Goal: Information Seeking & Learning: Learn about a topic

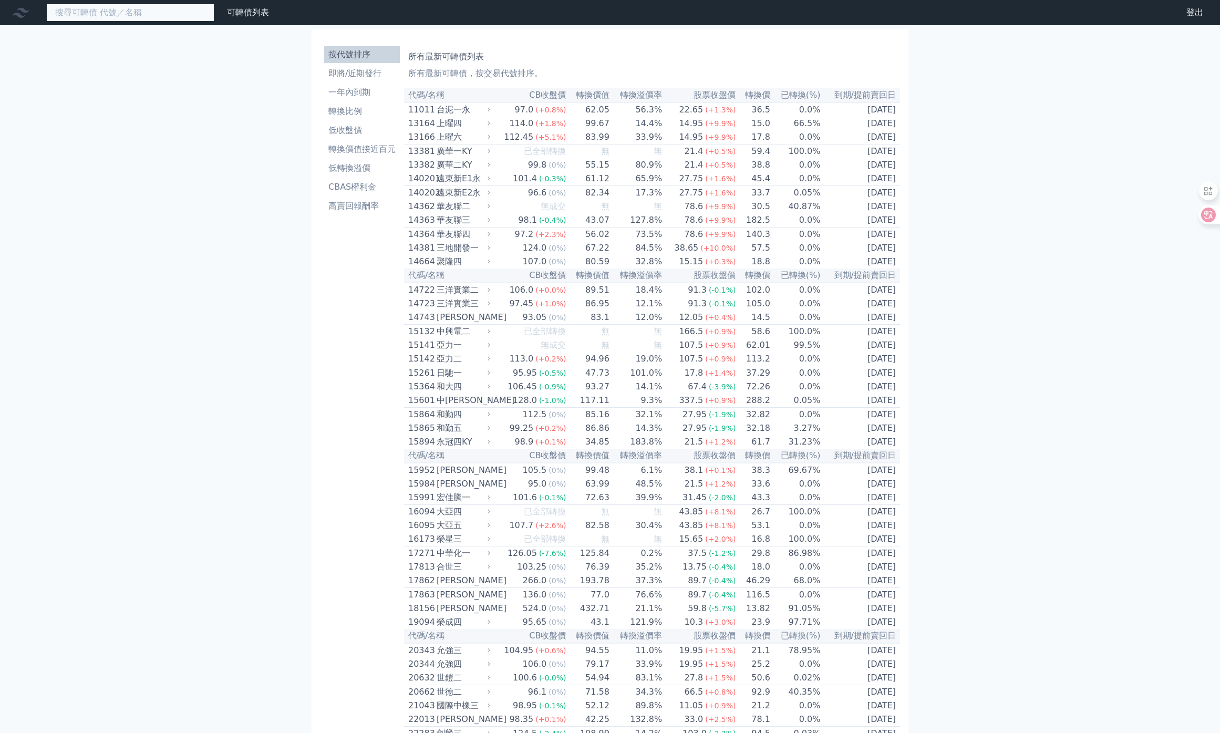
click at [181, 19] on input at bounding box center [130, 13] width 168 height 18
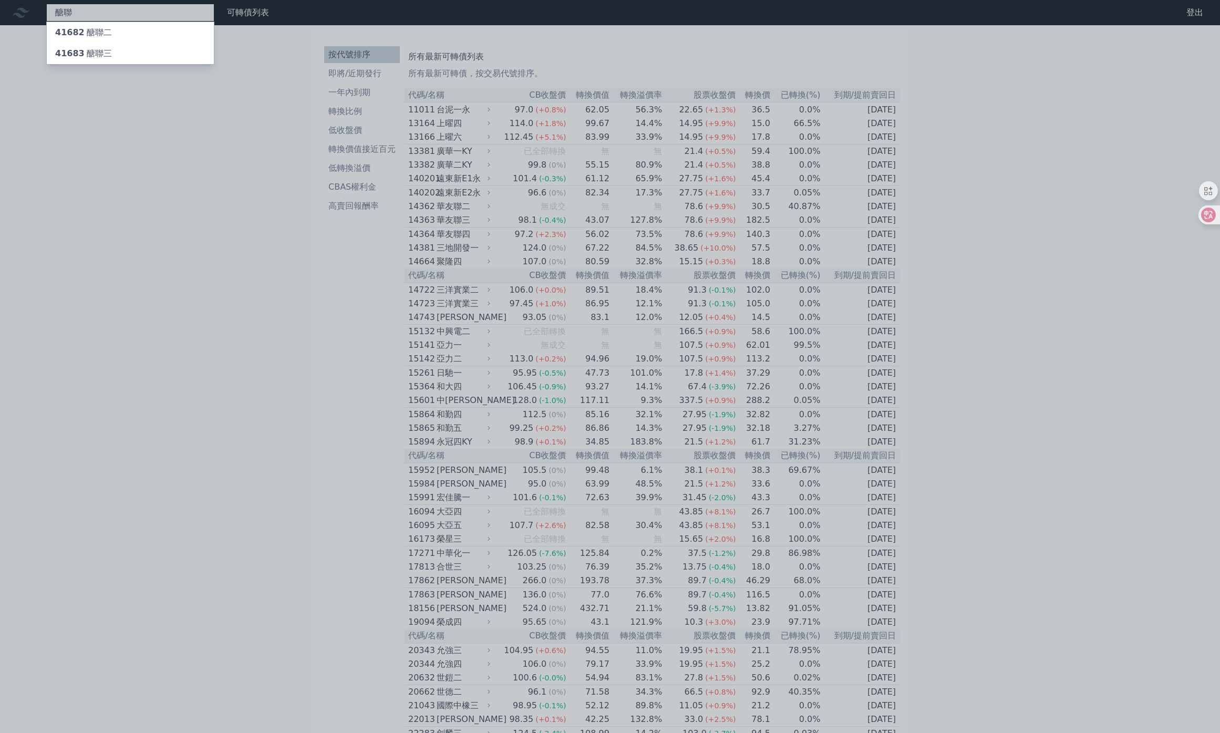
type input "醣聯"
click at [122, 32] on div "41682 醣聯二" at bounding box center [130, 32] width 167 height 21
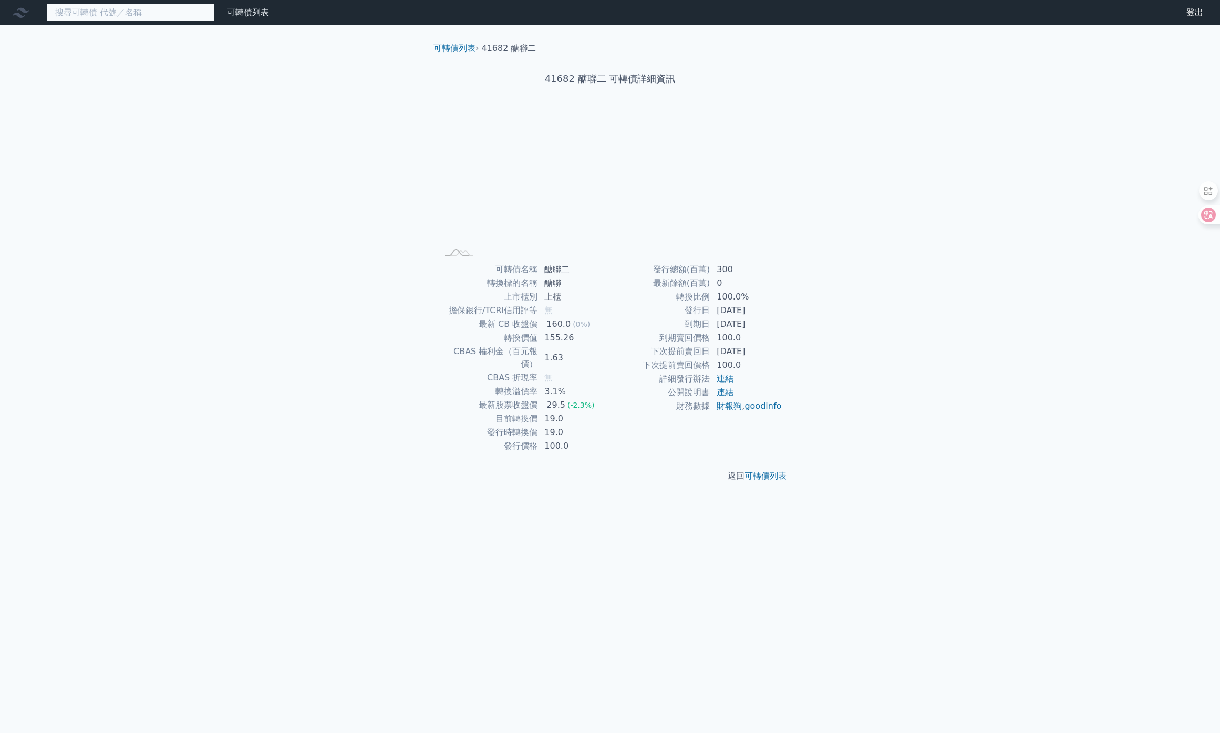
click at [77, 15] on input at bounding box center [130, 13] width 168 height 18
click at [557, 78] on h1 "41682 醣聯二 可轉債詳細資訊" at bounding box center [610, 78] width 370 height 15
copy h1 "41682"
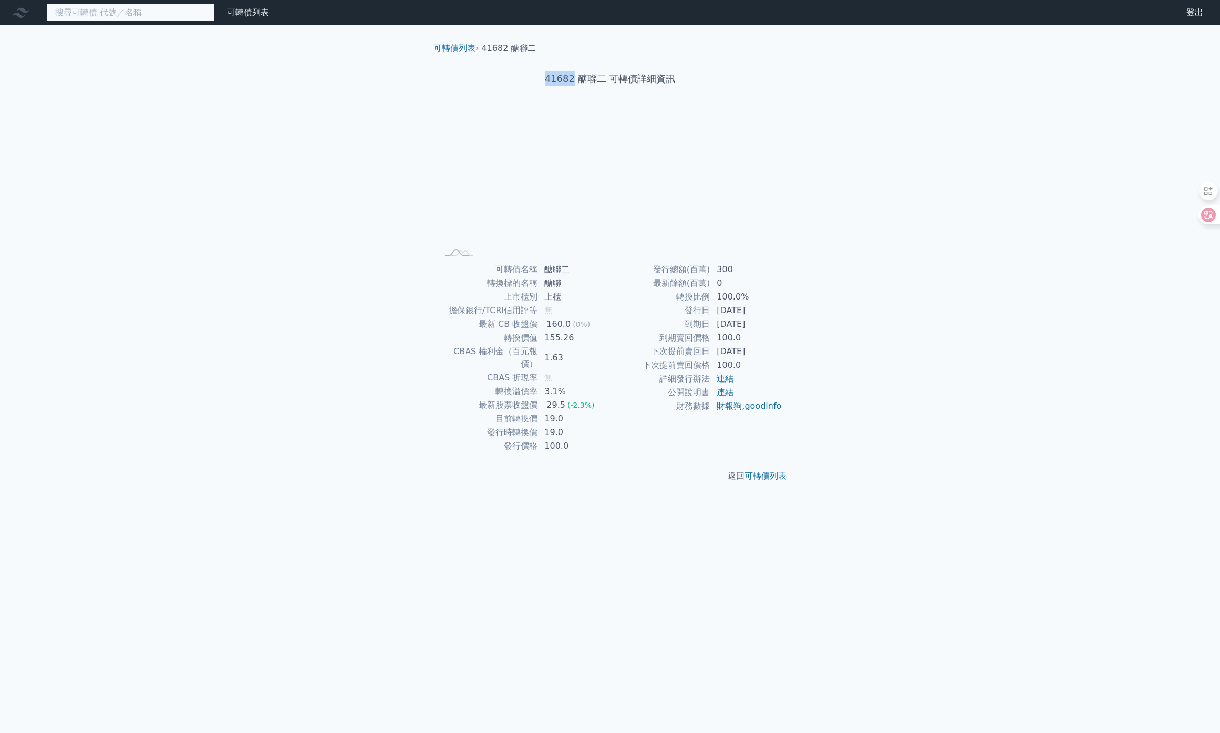
click at [93, 15] on input at bounding box center [130, 13] width 168 height 18
paste input "41682"
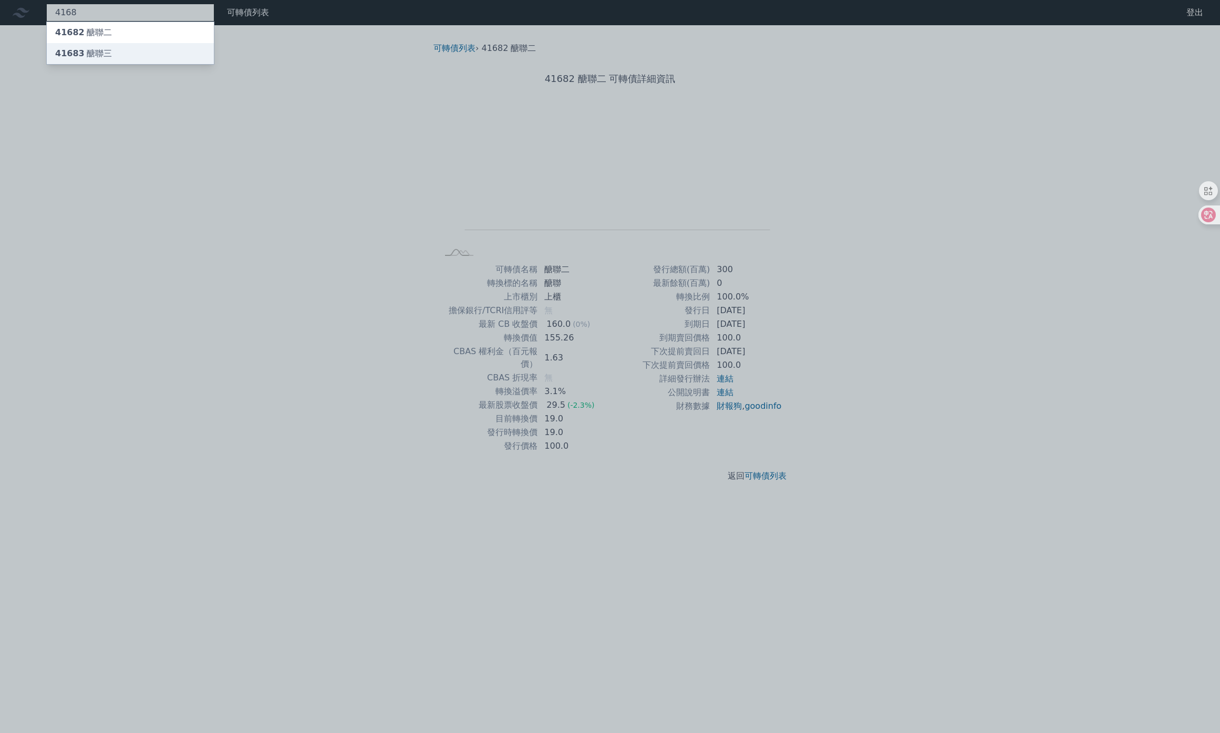
type input "4168"
click at [89, 52] on div "41683 醣聯三" at bounding box center [83, 53] width 57 height 13
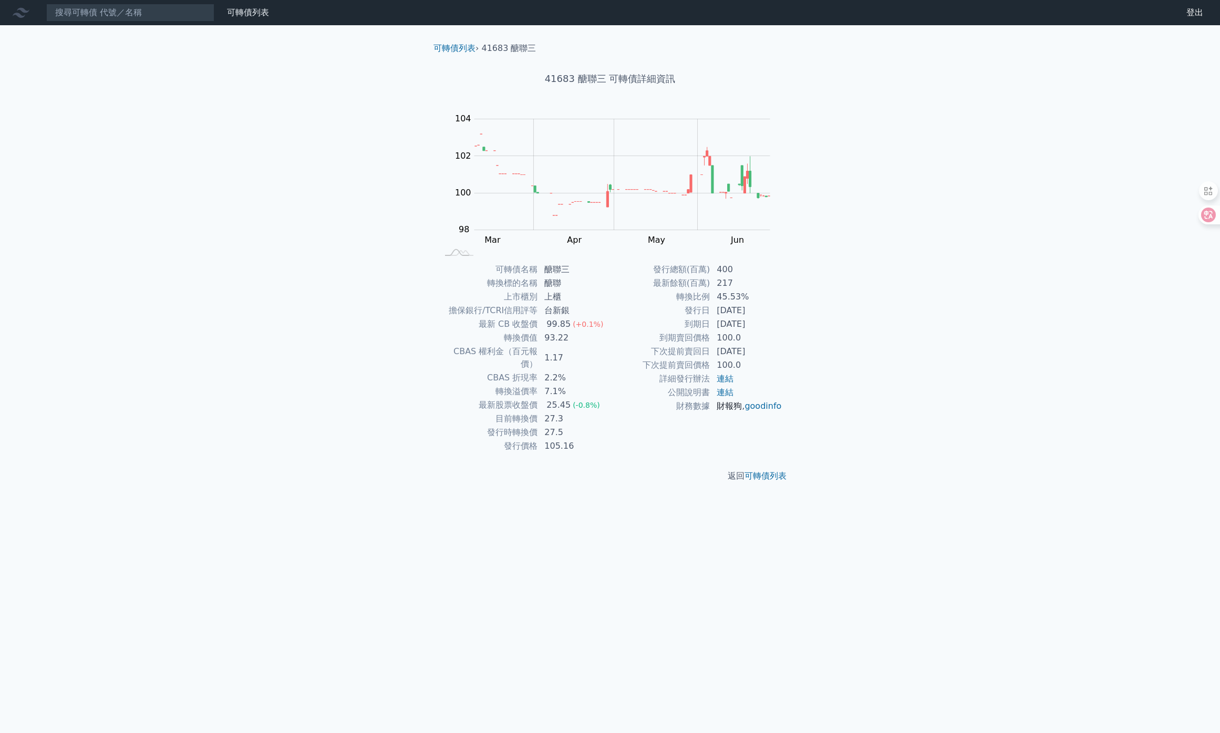
click at [728, 404] on link "財報狗" at bounding box center [729, 406] width 25 height 10
click at [580, 75] on h1 "41683 醣聯三 可轉債詳細資訊" at bounding box center [610, 78] width 370 height 15
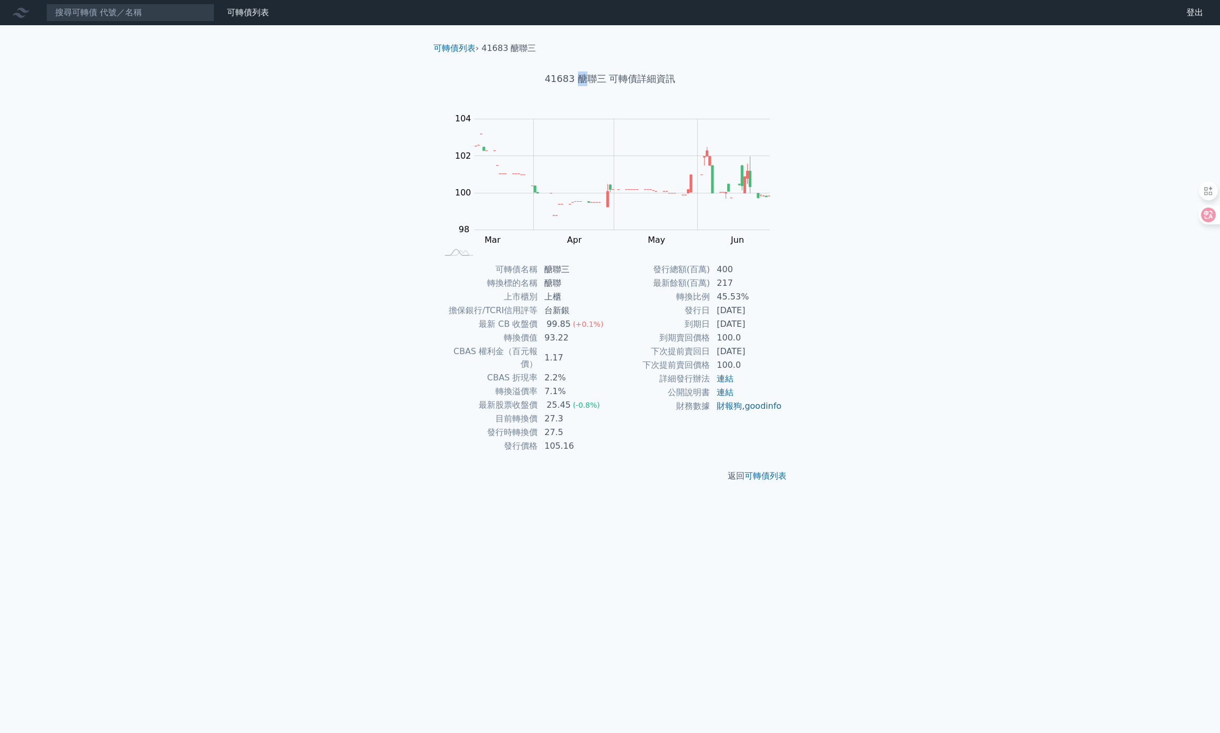
click at [579, 79] on h1 "41683 醣聯三 可轉債詳細資訊" at bounding box center [610, 78] width 370 height 15
copy h1 "醣聯三 可"
drag, startPoint x: 579, startPoint y: 79, endPoint x: 615, endPoint y: 80, distance: 36.3
click at [615, 80] on h1 "41683 醣聯三 可轉債詳細資訊" at bounding box center [610, 78] width 370 height 15
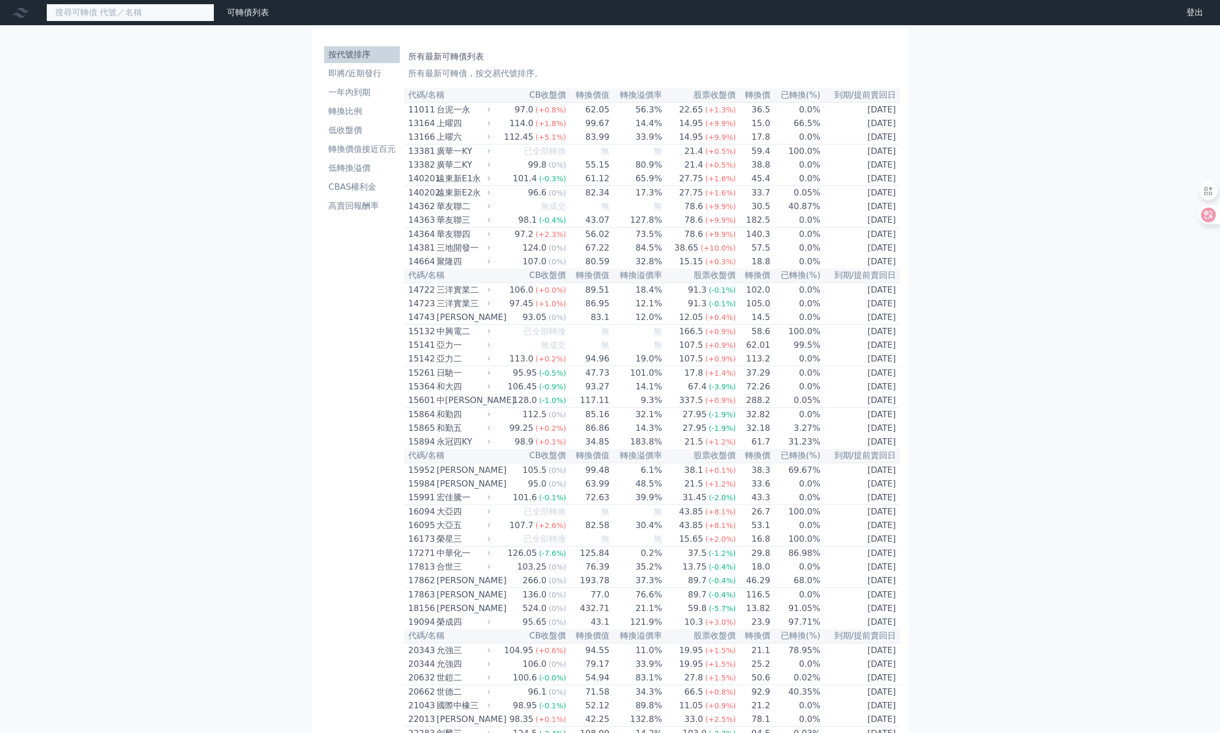
click at [146, 13] on input at bounding box center [130, 13] width 168 height 18
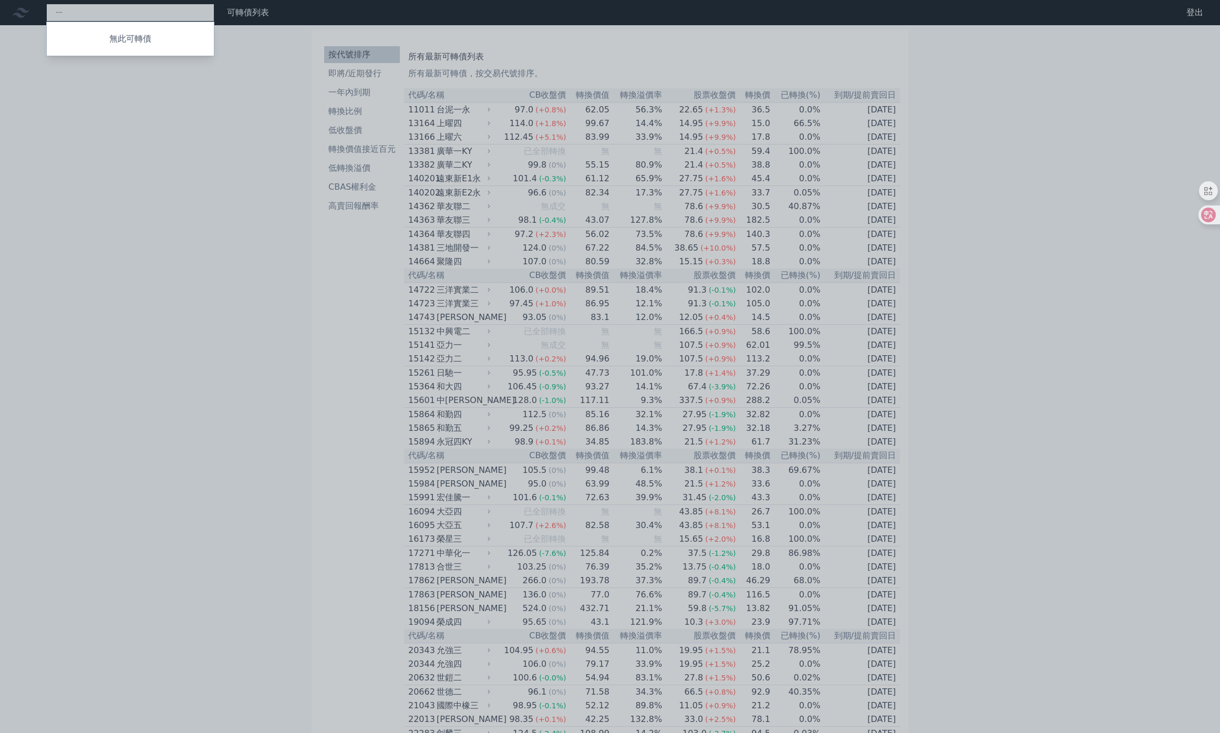
type input "ㄧㄝ"
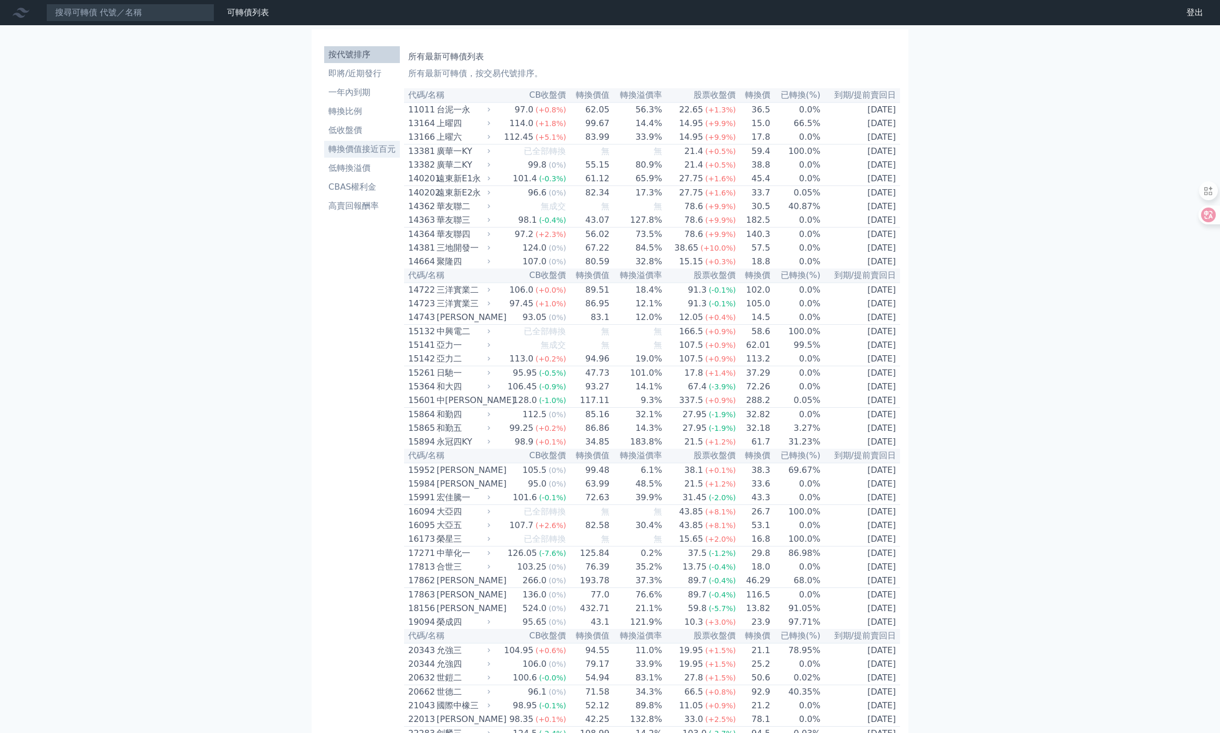
click at [380, 151] on li "轉換價值接近百元" at bounding box center [362, 149] width 76 height 13
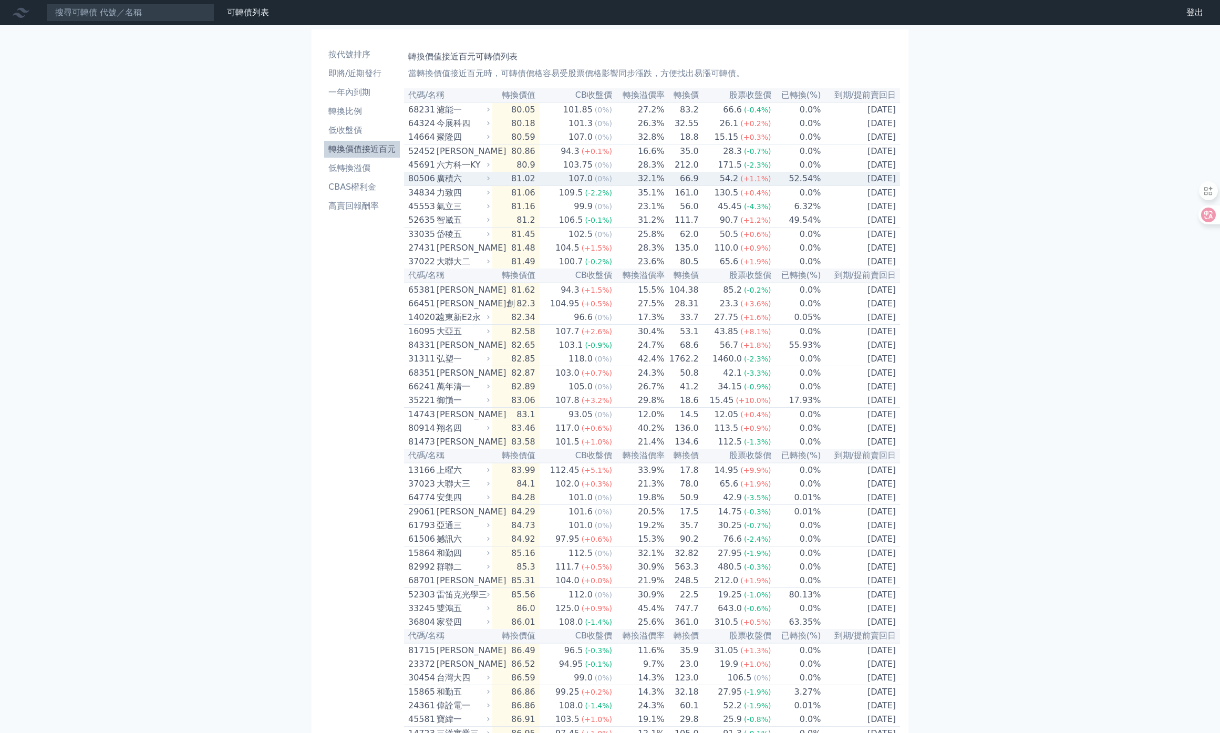
scroll to position [1758, 0]
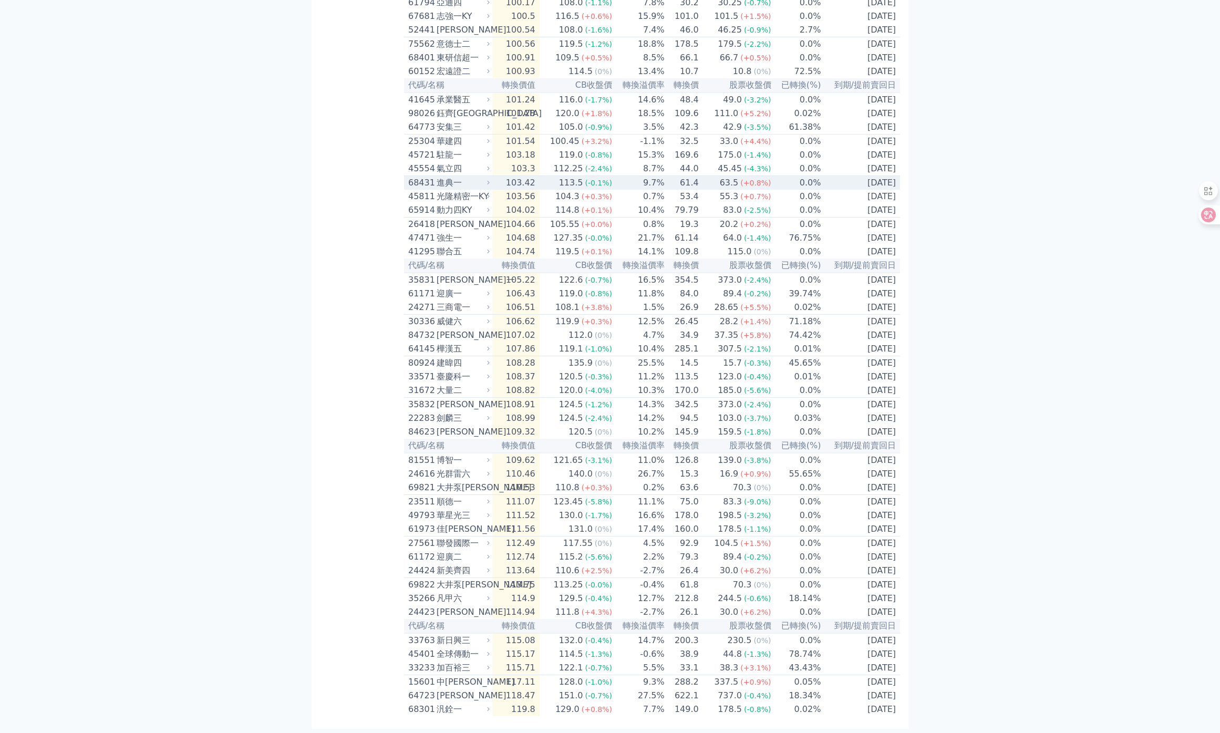
click at [591, 182] on div "(-0.1%)" at bounding box center [598, 183] width 27 height 13
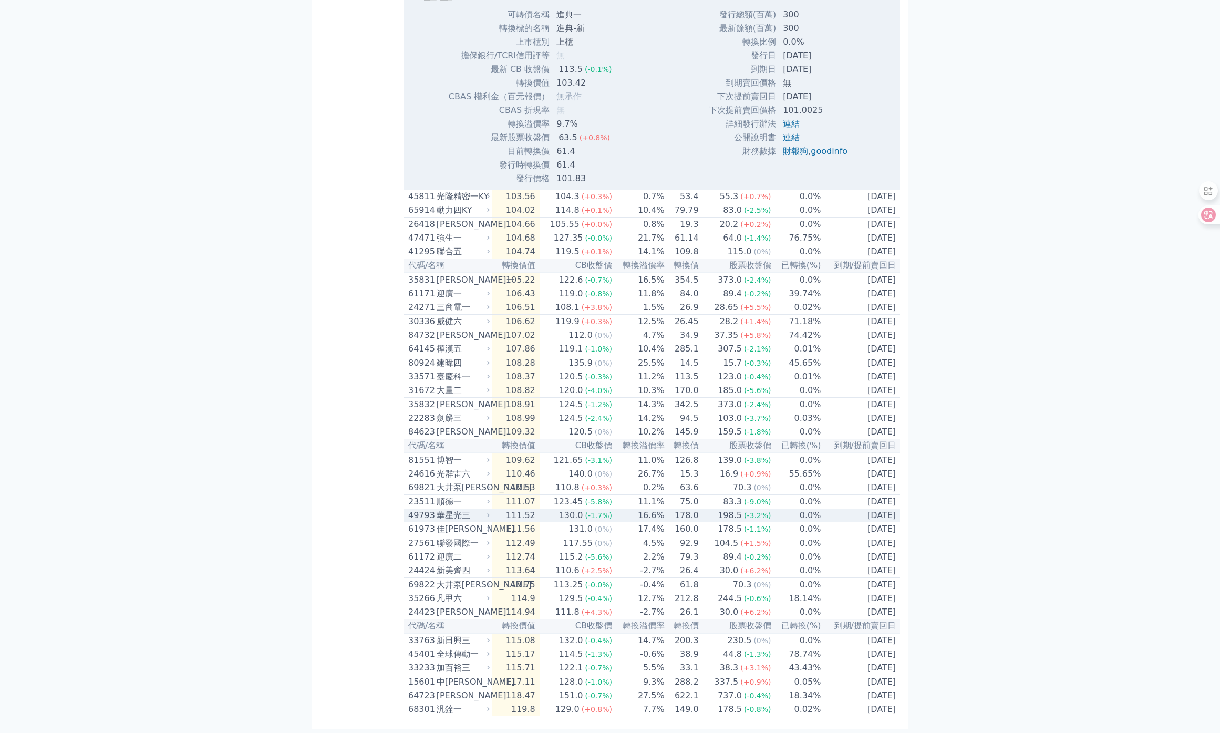
scroll to position [2145, 0]
click at [559, 342] on td "119.1 (-1.0%)" at bounding box center [576, 349] width 73 height 14
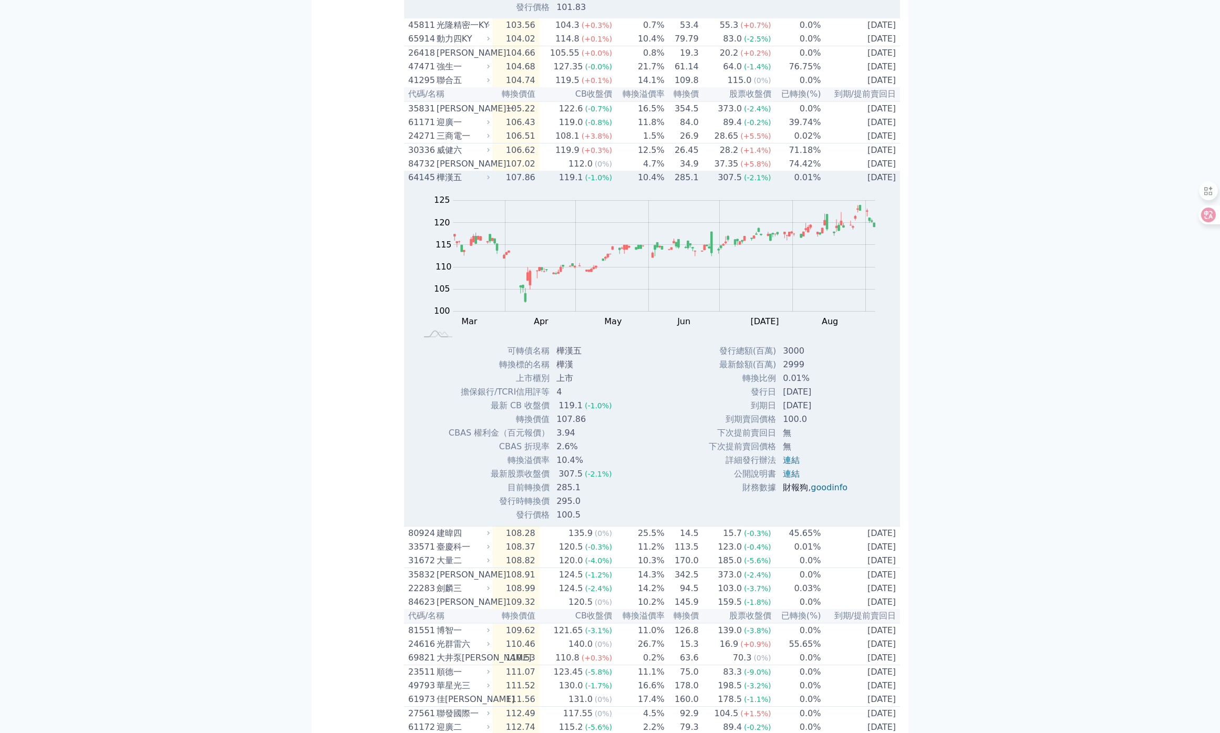
click at [789, 492] on link "財報狗" at bounding box center [795, 487] width 25 height 10
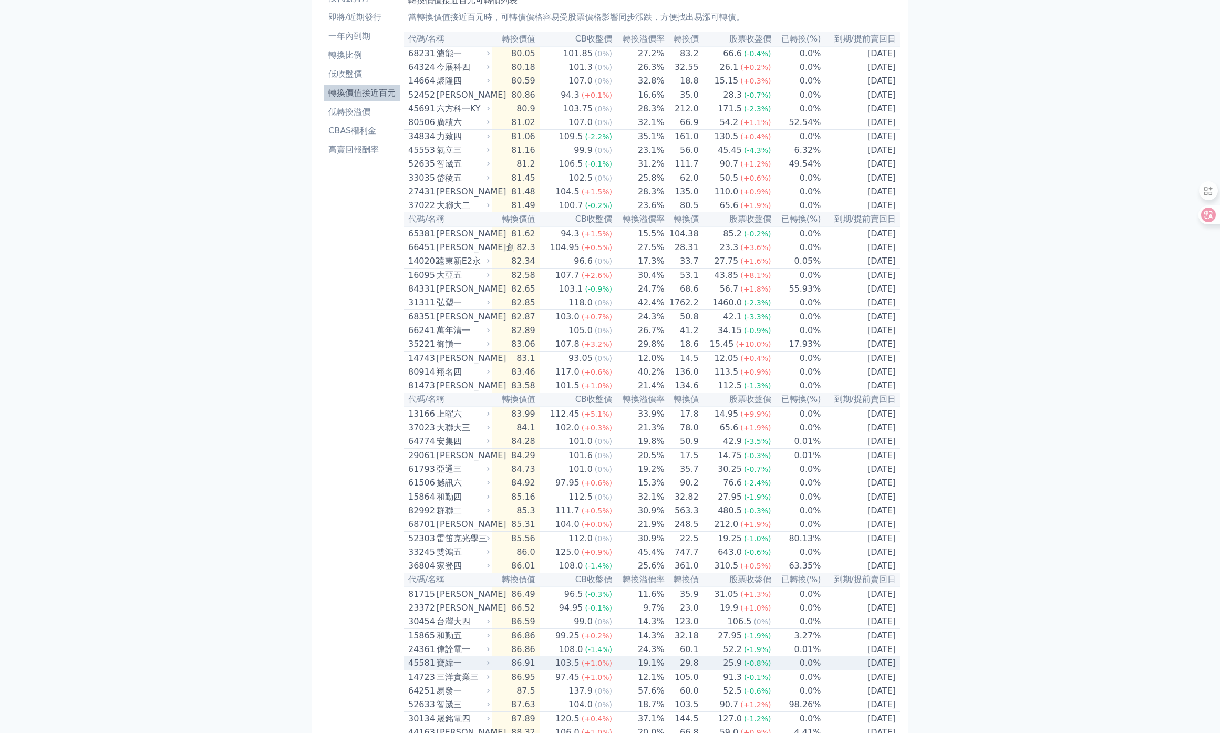
scroll to position [0, 0]
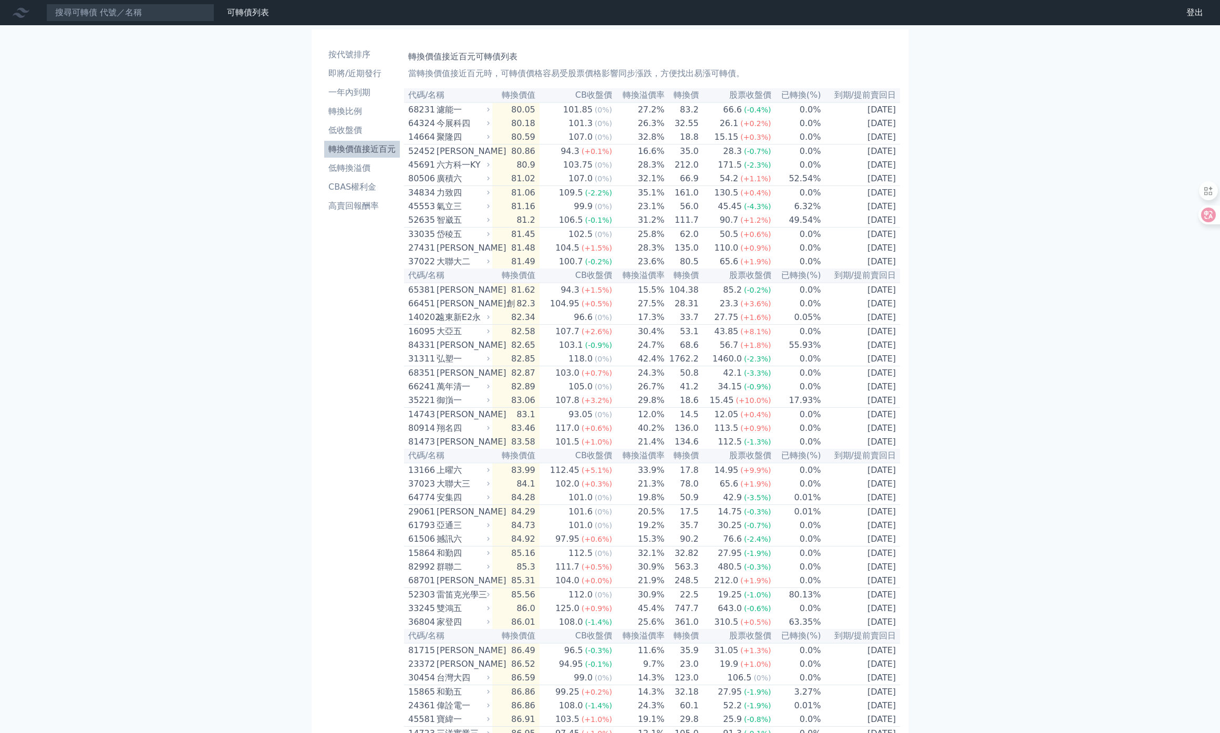
click at [858, 96] on th "到期/提前賣回日" at bounding box center [860, 95] width 79 height 14
click at [893, 95] on th "到期/提前賣回日" at bounding box center [860, 95] width 79 height 14
